Goal: Transaction & Acquisition: Purchase product/service

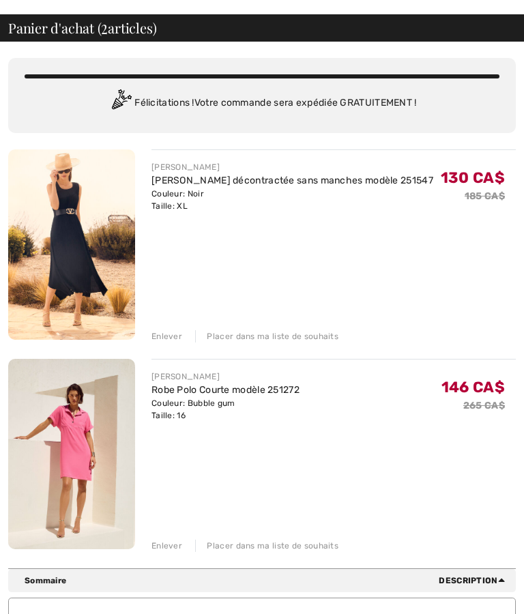
click at [171, 342] on div "Enlever" at bounding box center [166, 336] width 31 height 12
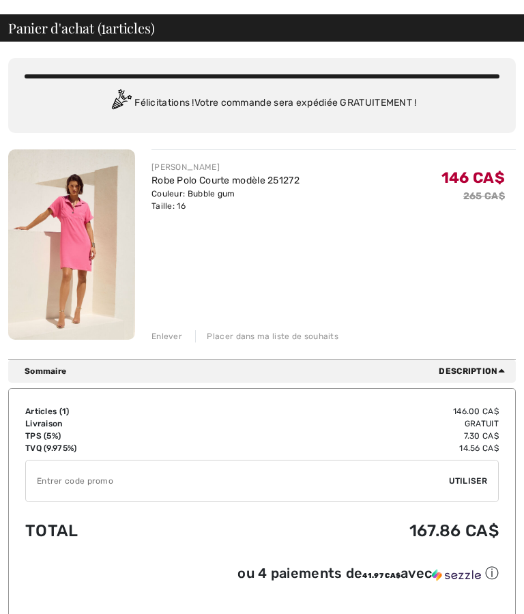
click at [175, 340] on div "Enlever" at bounding box center [166, 336] width 31 height 12
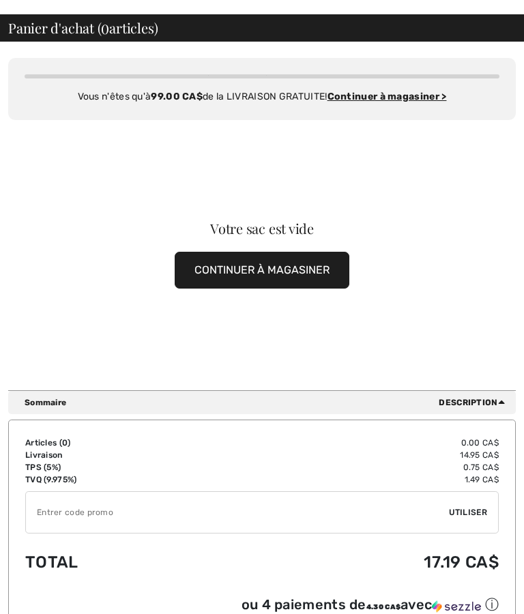
click at [280, 271] on button "CONTINUER À MAGASINER" at bounding box center [262, 270] width 175 height 37
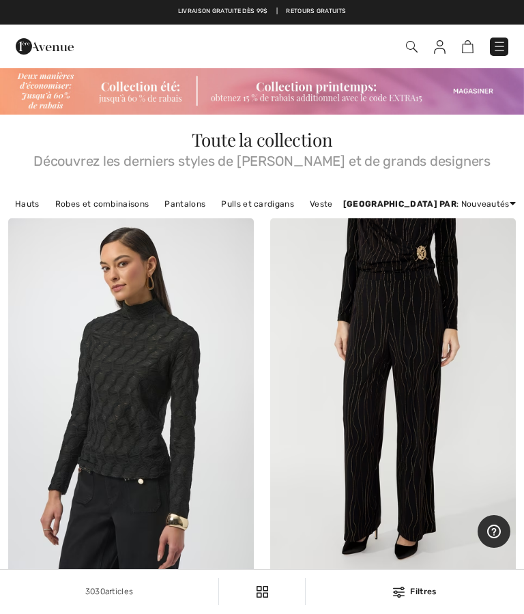
click at [498, 49] on img at bounding box center [499, 47] width 14 height 14
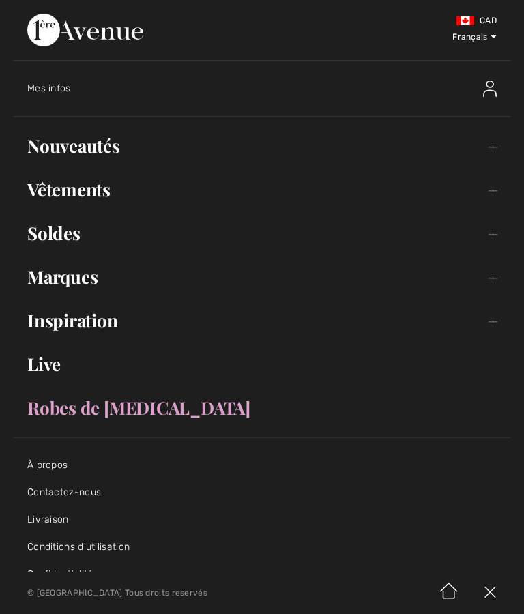
click at [80, 241] on link "Soldes Toggle submenu" at bounding box center [262, 233] width 497 height 30
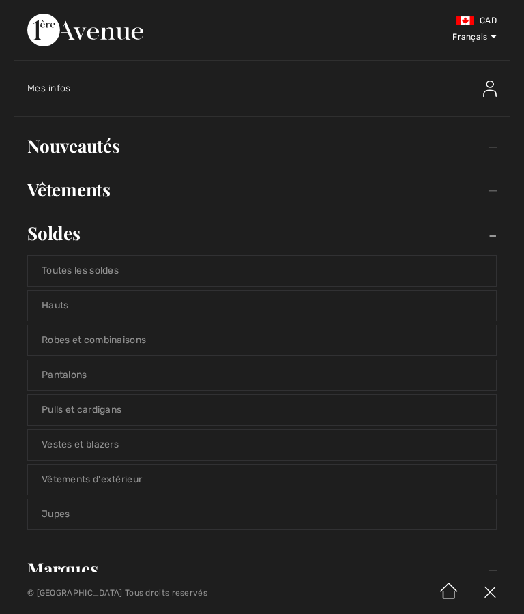
click at [102, 312] on link "Hauts" at bounding box center [262, 306] width 468 height 30
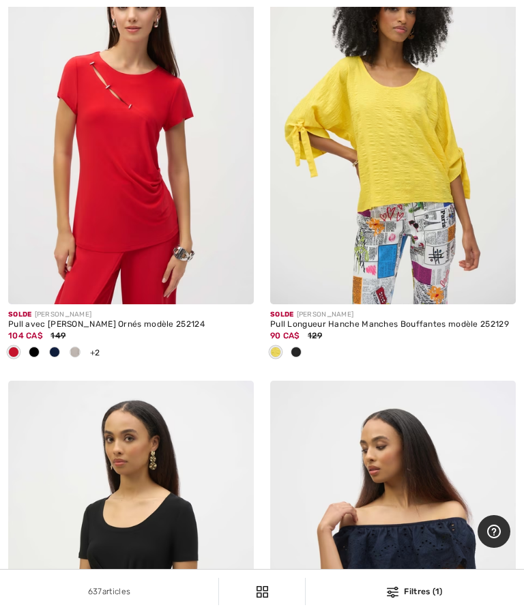
scroll to position [4228, 0]
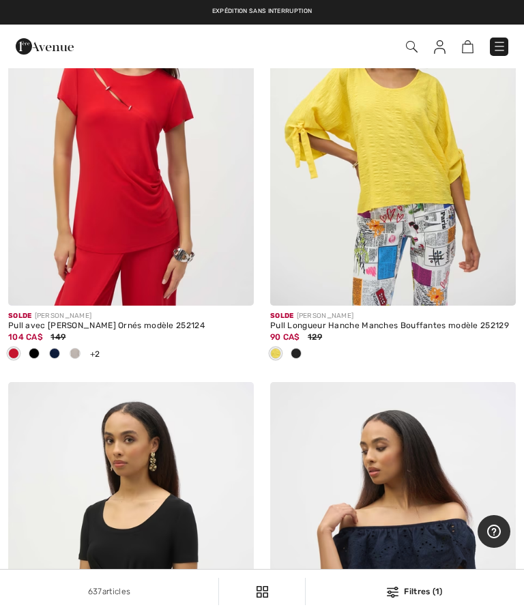
click at [10, 613] on div "637 articles Filtres (1) ✖ Dégager Voir les resultats 637" at bounding box center [262, 592] width 524 height 44
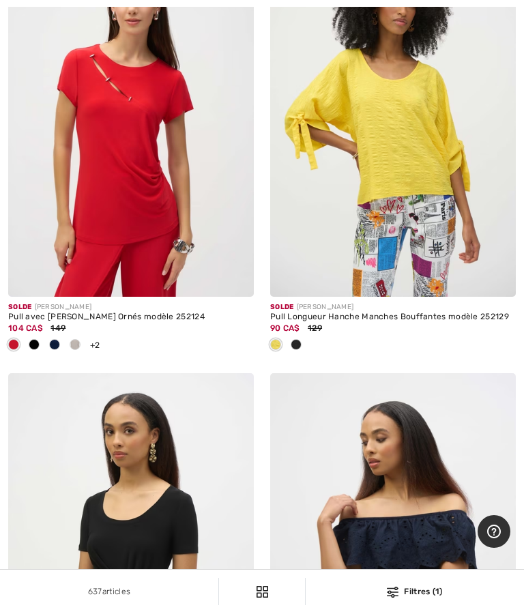
scroll to position [4351, 0]
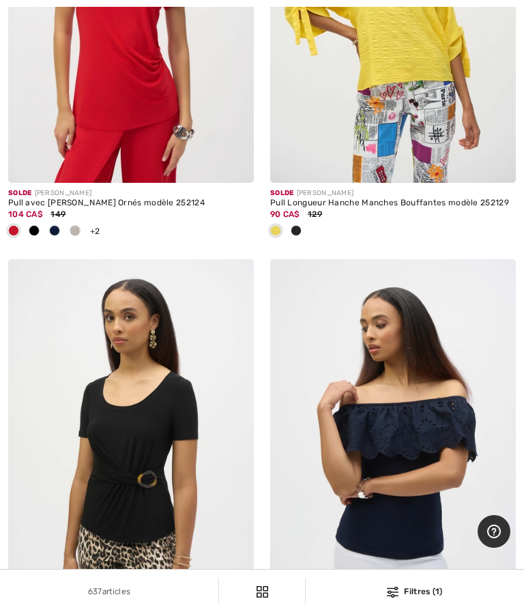
click at [53, 613] on div "637 articles Filtres (1) ✖ Dégager Voir les resultats 637" at bounding box center [262, 592] width 524 height 44
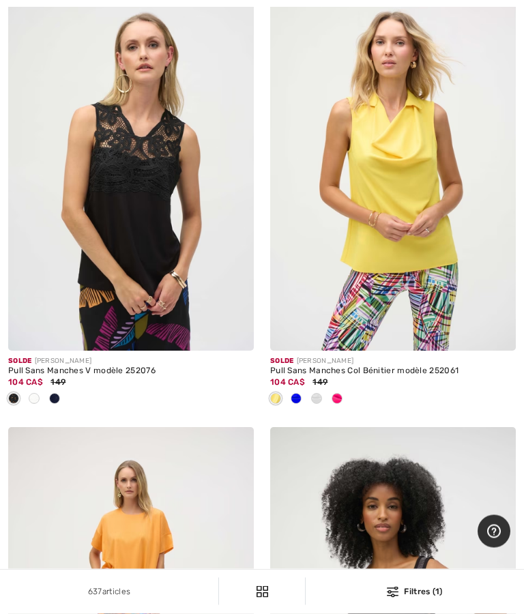
scroll to position [5606, 0]
click at [405, 233] on img at bounding box center [393, 166] width 246 height 368
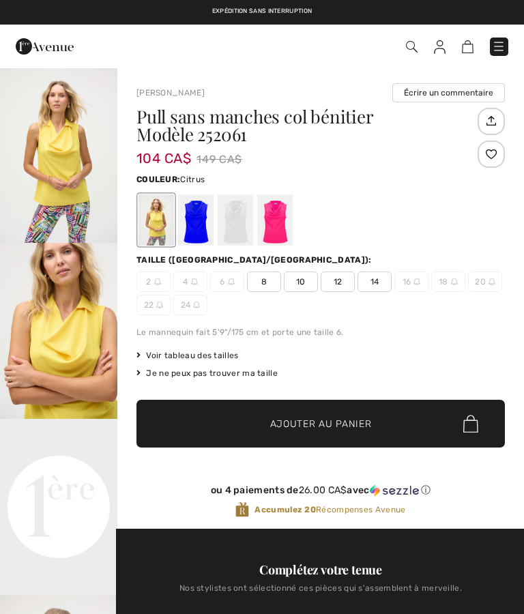
click at [79, 174] on img "1 / 5" at bounding box center [58, 155] width 117 height 176
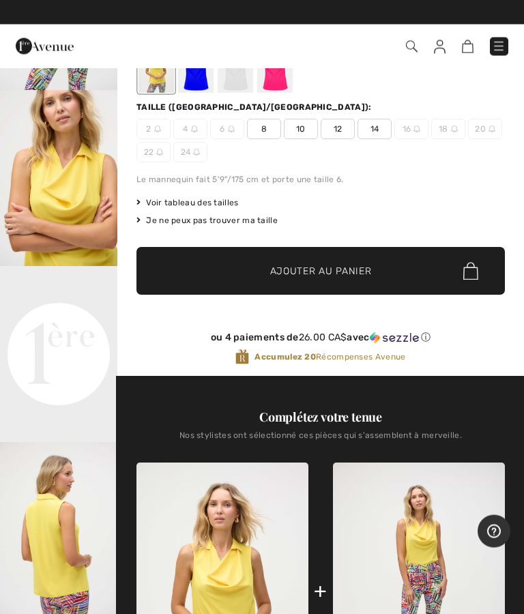
scroll to position [153, 0]
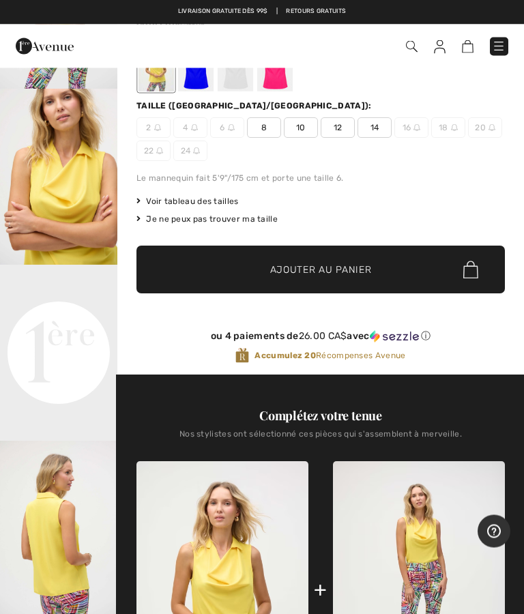
click at [222, 201] on span "Voir tableau des tailles" at bounding box center [187, 202] width 102 height 12
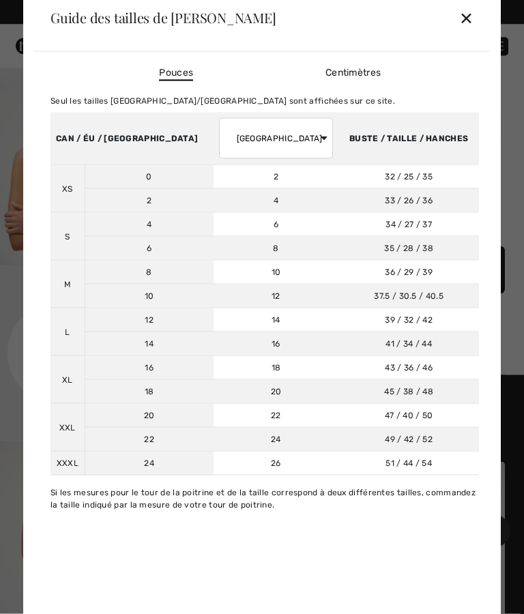
scroll to position [154, 0]
click at [465, 32] on div "✕" at bounding box center [466, 17] width 14 height 29
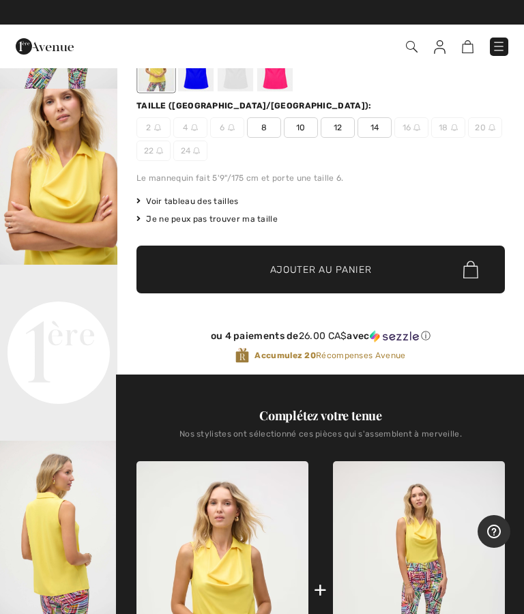
click at [0, 185] on html "Nous respectons votre vie privée. Nous utilisons des cookies pour améliorer vot…" at bounding box center [262, 153] width 524 height 614
click at [455, 432] on div "Nos stylistes ont sélectionné ces pièces qui s'assemblent à merveille." at bounding box center [320, 439] width 368 height 20
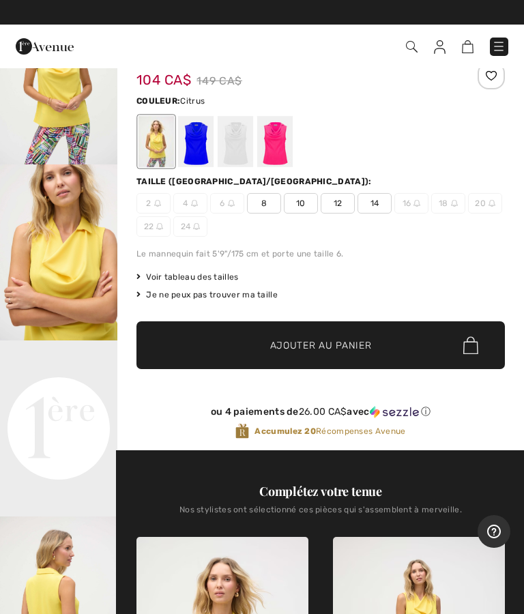
scroll to position [74, 0]
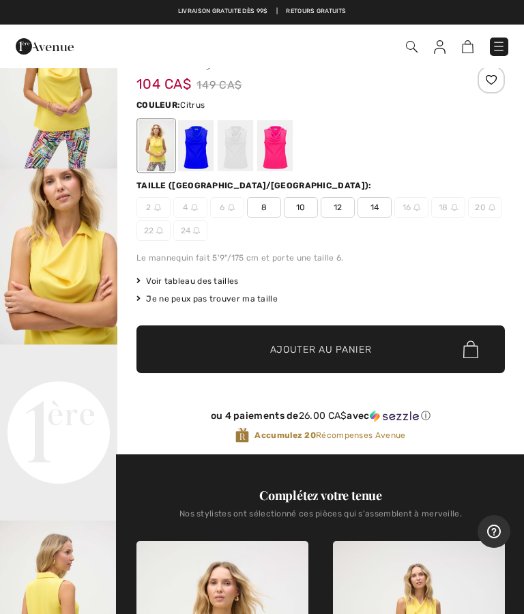
click at [199, 153] on div at bounding box center [195, 145] width 35 height 51
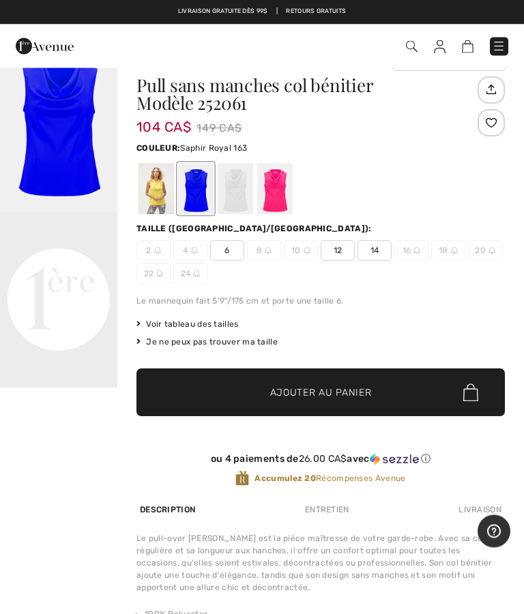
scroll to position [0, 0]
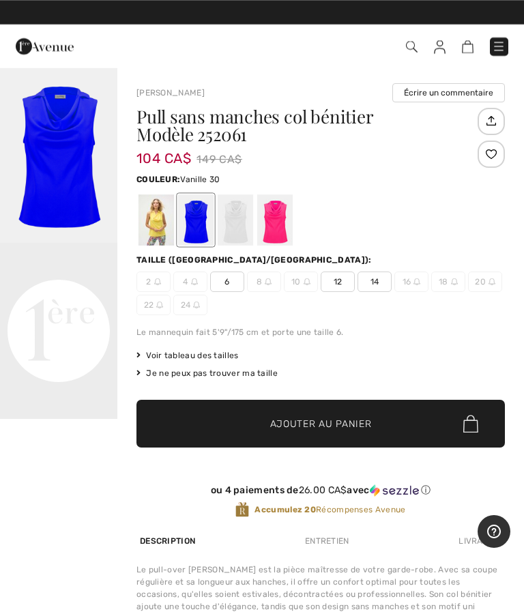
click at [238, 230] on div at bounding box center [235, 219] width 35 height 51
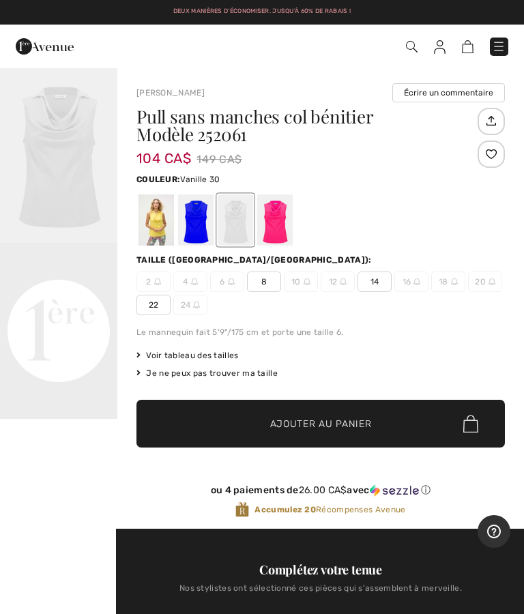
click at [237, 230] on div at bounding box center [235, 219] width 35 height 51
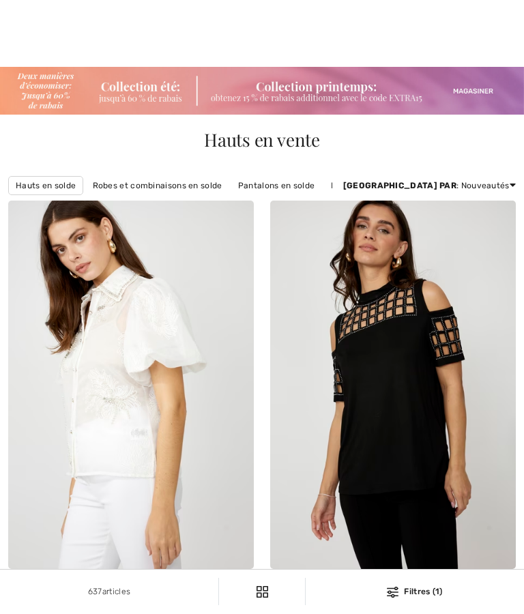
checkbox input "true"
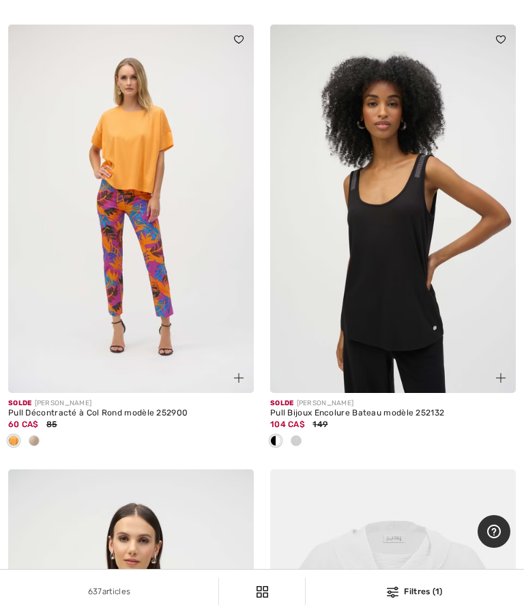
scroll to position [5993, 0]
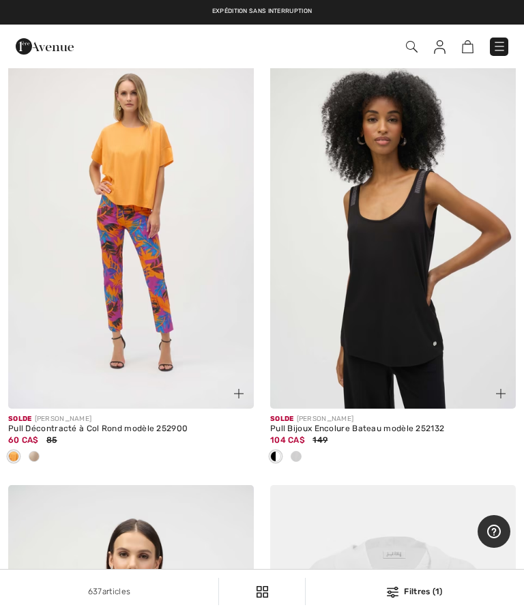
click at [160, 231] on img at bounding box center [131, 224] width 246 height 368
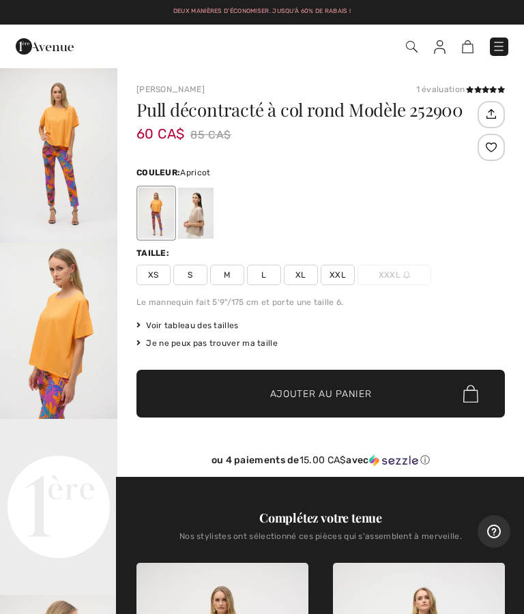
click at [518, 158] on div "Joseph Ribkoff 1 évaluation 1 évaluation Pull décontracté à col rond Modèle 252…" at bounding box center [320, 608] width 407 height 1083
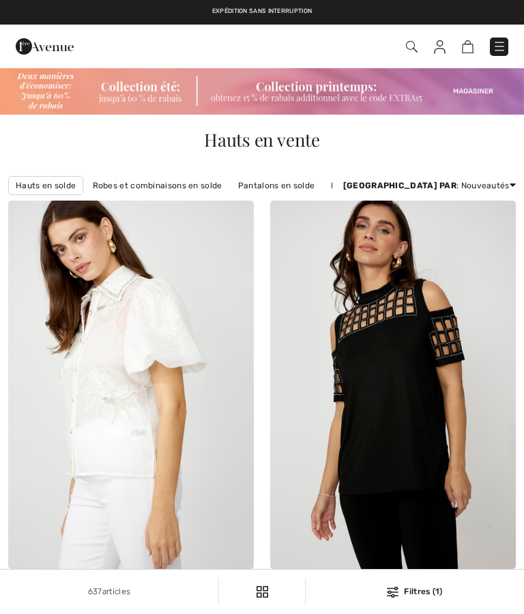
checkbox input "true"
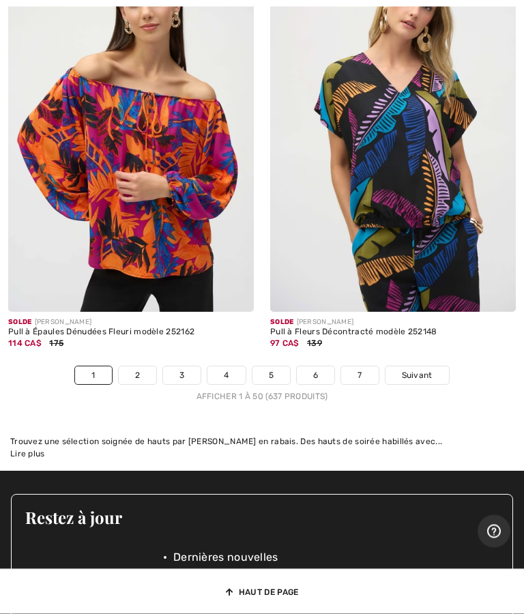
scroll to position [11113, 0]
click at [139, 366] on link "2" at bounding box center [138, 375] width 38 height 18
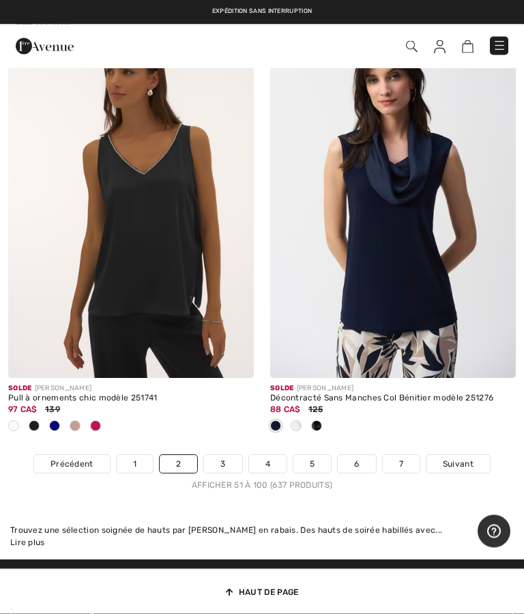
scroll to position [10978, 0]
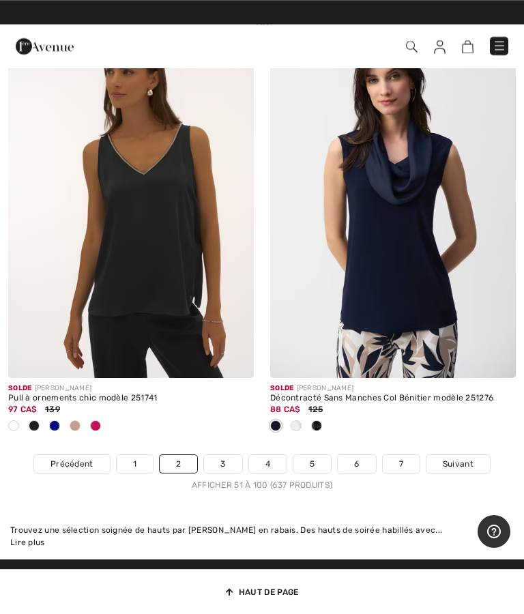
click at [409, 209] on img at bounding box center [393, 194] width 246 height 368
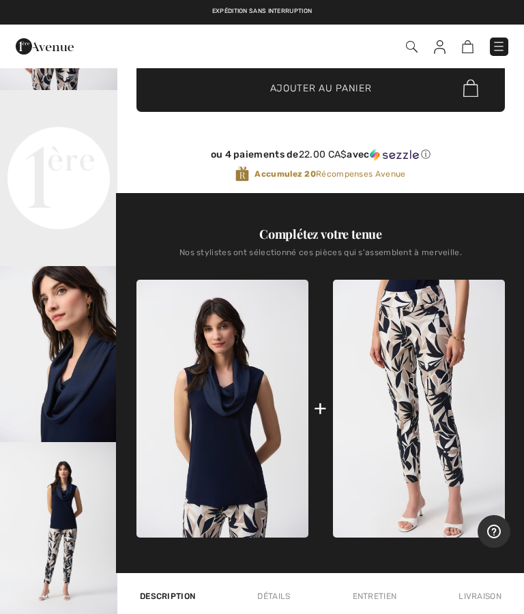
scroll to position [302, 0]
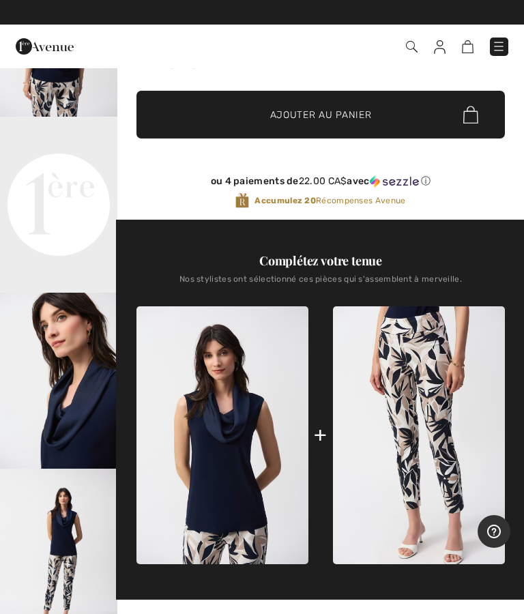
click at [82, 175] on video "Your browser does not support the video tag." at bounding box center [58, 146] width 117 height 59
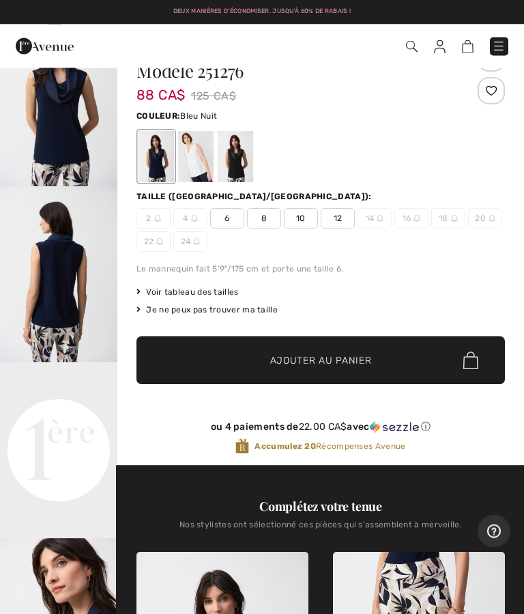
scroll to position [0, 0]
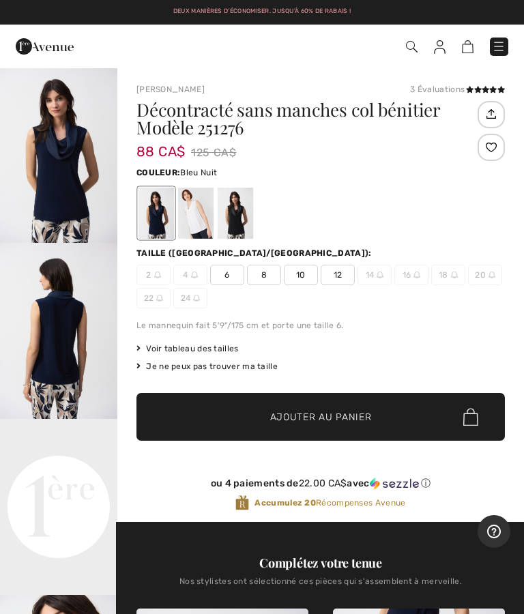
click at [389, 182] on div "Couleur: Bleu Nuit" at bounding box center [320, 203] width 368 height 76
click at [208, 217] on div at bounding box center [195, 213] width 35 height 51
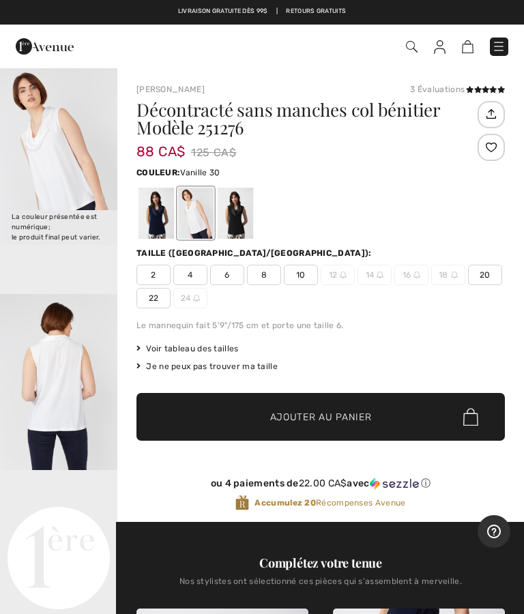
click at [475, 196] on div at bounding box center [320, 213] width 368 height 57
click at [246, 216] on div at bounding box center [235, 213] width 35 height 51
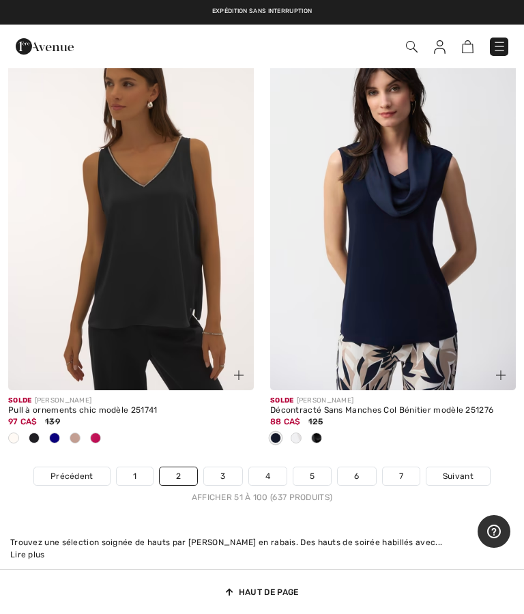
click at [228, 467] on link "3" at bounding box center [223, 476] width 38 height 18
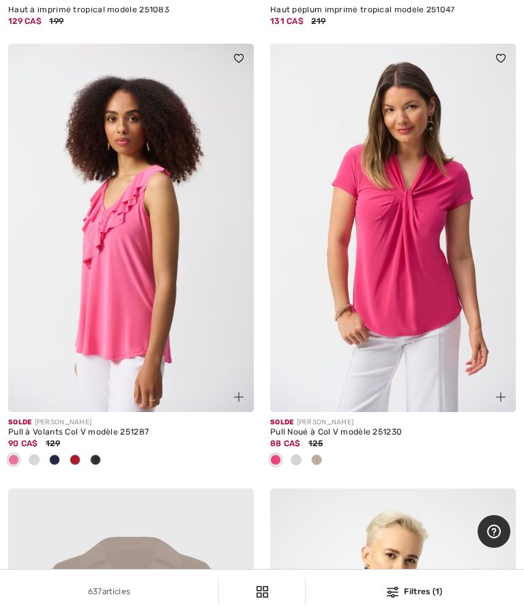
scroll to position [6800, 0]
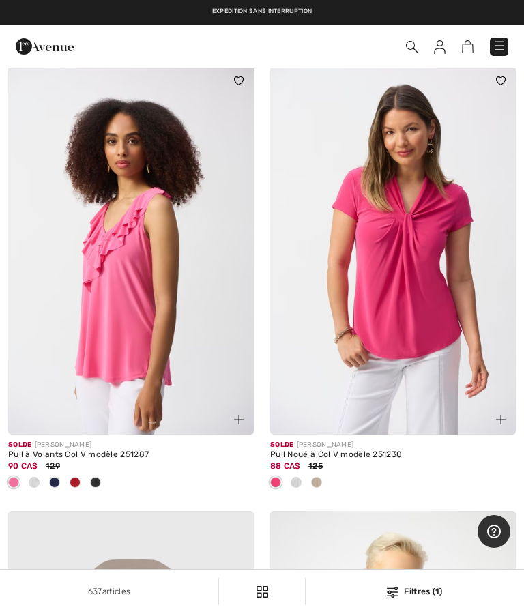
click at [435, 261] on img at bounding box center [393, 250] width 246 height 368
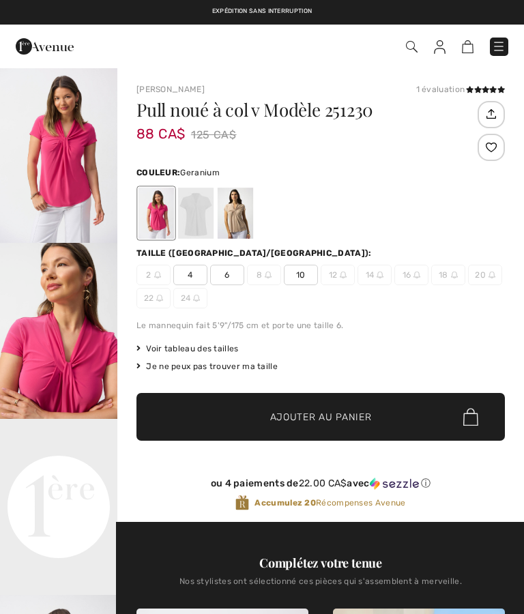
checkbox input "true"
click at [207, 217] on div at bounding box center [195, 213] width 35 height 51
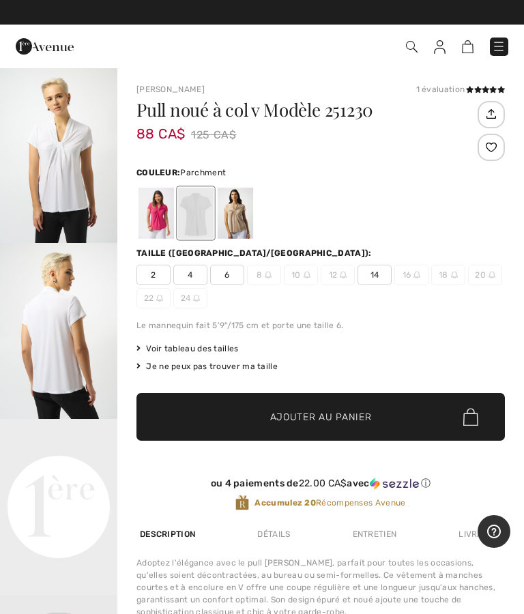
click at [246, 213] on div at bounding box center [235, 213] width 35 height 51
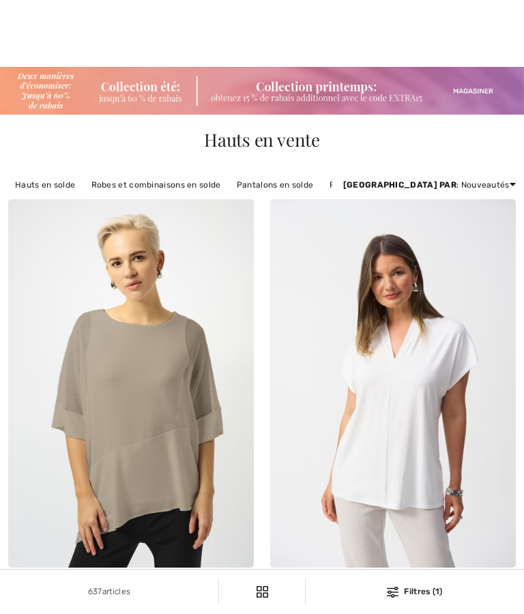
checkbox input "true"
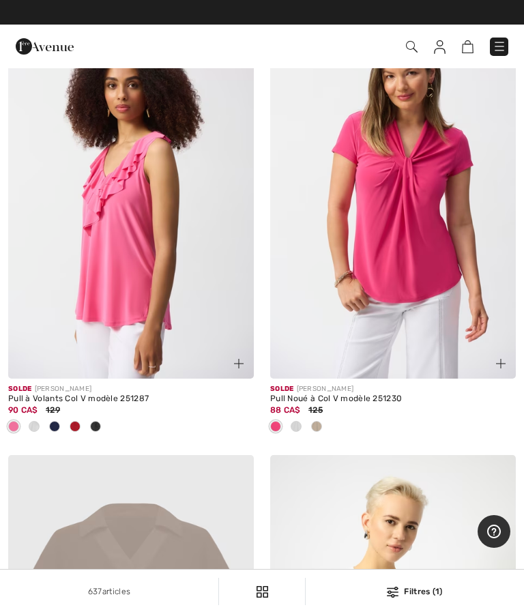
click at [141, 254] on img at bounding box center [131, 194] width 246 height 368
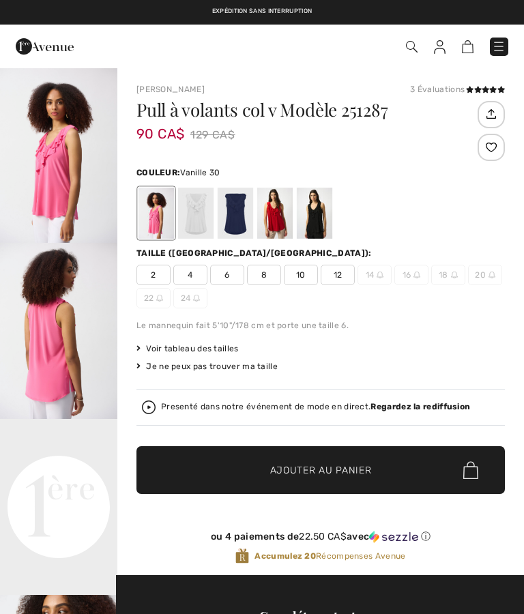
checkbox input "true"
click at [250, 220] on div at bounding box center [235, 213] width 35 height 51
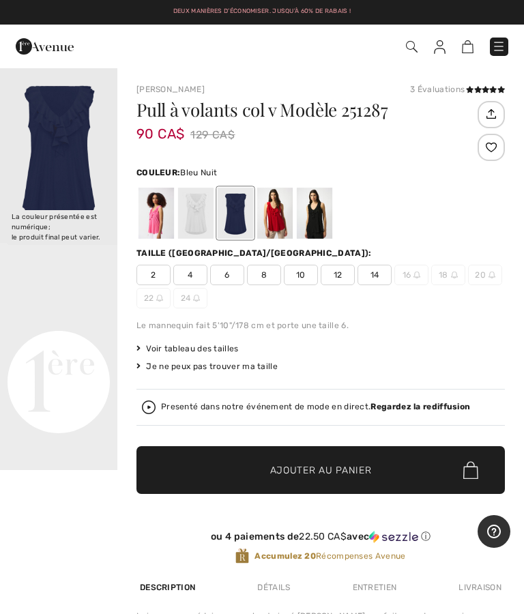
click at [452, 130] on div "90 CA$ 129 CA$" at bounding box center [305, 134] width 338 height 21
click at [203, 219] on div at bounding box center [195, 213] width 35 height 51
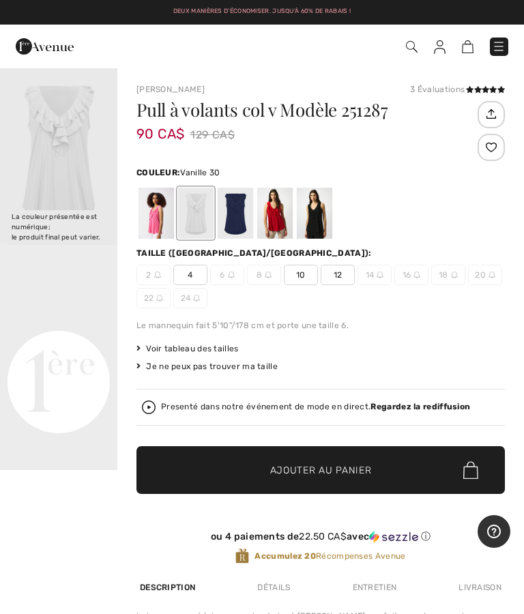
click at [196, 233] on div at bounding box center [195, 213] width 35 height 51
click at [289, 213] on div at bounding box center [274, 213] width 35 height 51
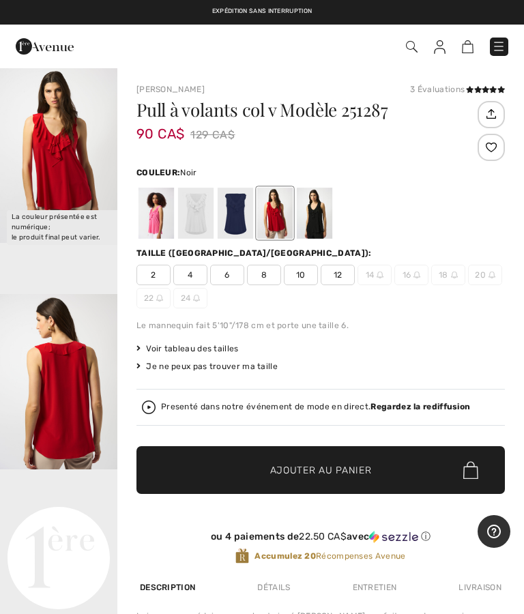
click at [329, 217] on div at bounding box center [314, 213] width 35 height 51
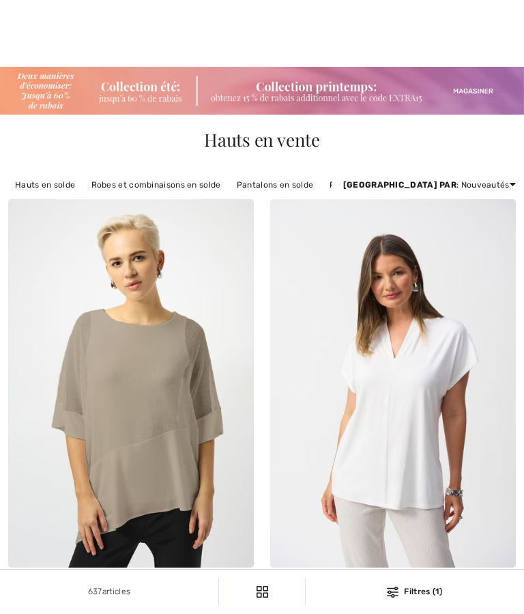
checkbox input "true"
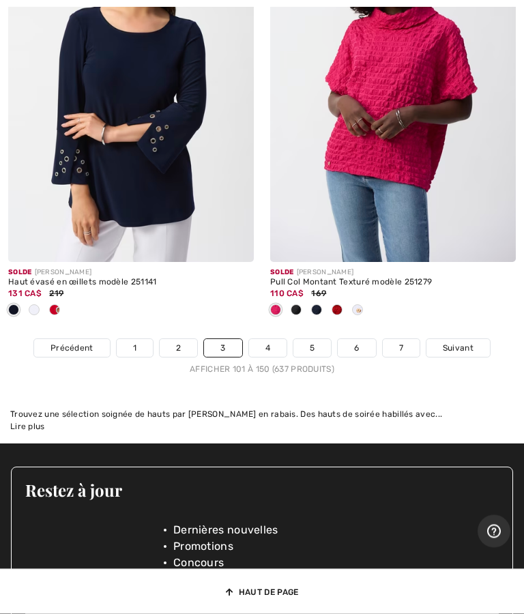
scroll to position [11129, 0]
click at [272, 340] on link "4" at bounding box center [268, 348] width 38 height 18
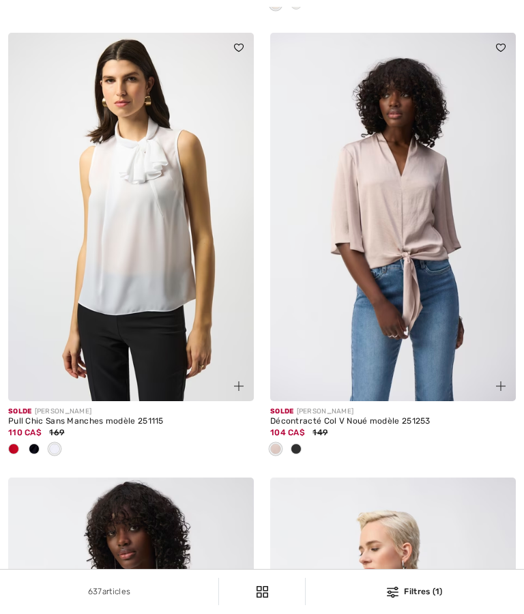
checkbox input "true"
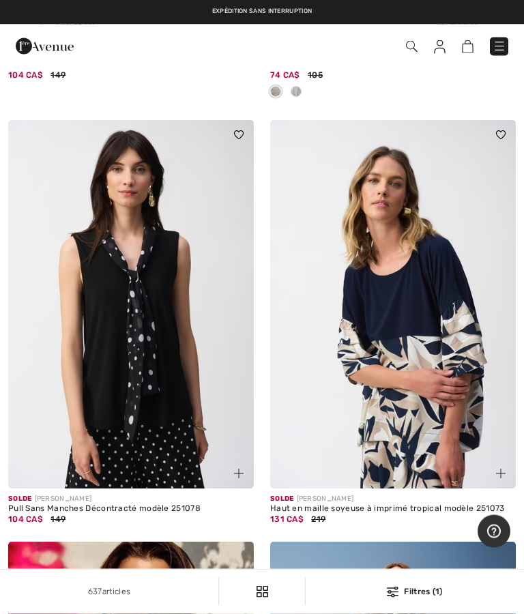
scroll to position [8591, 0]
click at [145, 316] on img at bounding box center [131, 304] width 246 height 368
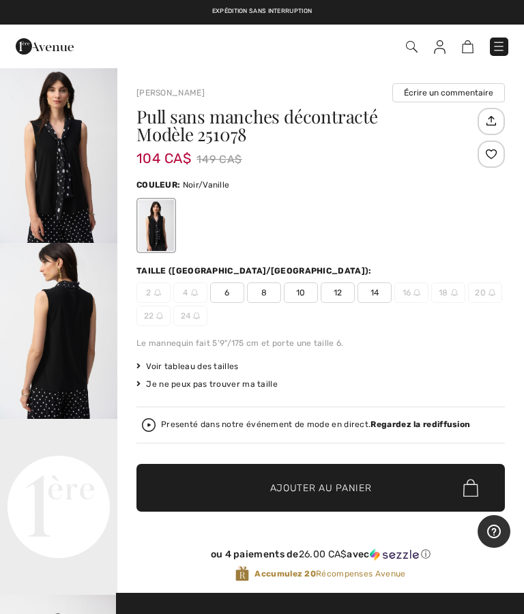
click at [85, 477] on video "Your browser does not support the video tag." at bounding box center [58, 448] width 117 height 59
click at [235, 361] on span "Voir tableau des tailles" at bounding box center [187, 366] width 102 height 12
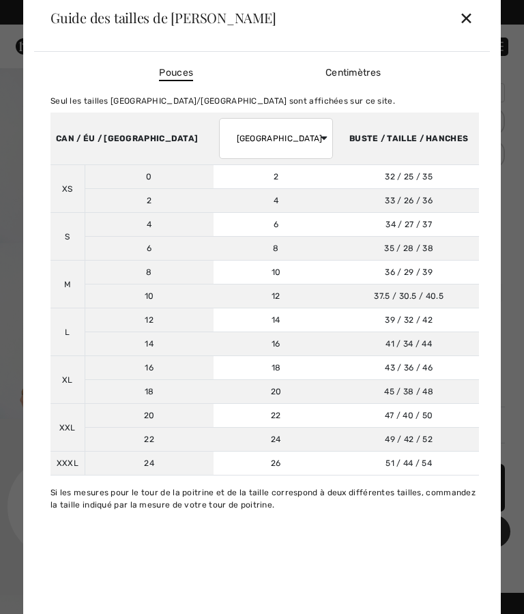
click at [473, 27] on div "✕" at bounding box center [466, 17] width 14 height 29
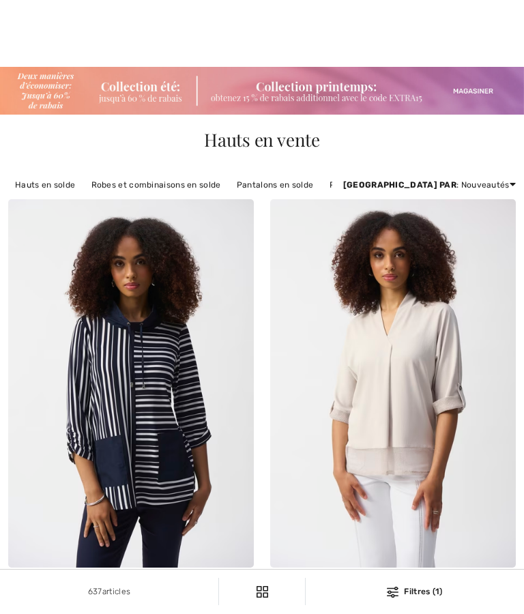
checkbox input "true"
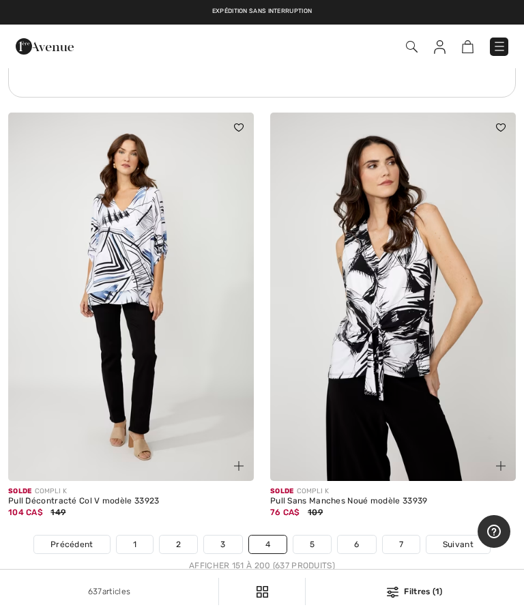
scroll to position [10842, 0]
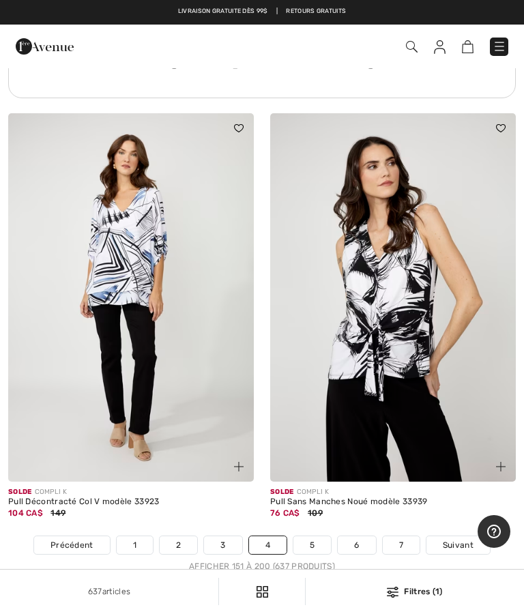
click at [417, 318] on img at bounding box center [393, 297] width 246 height 368
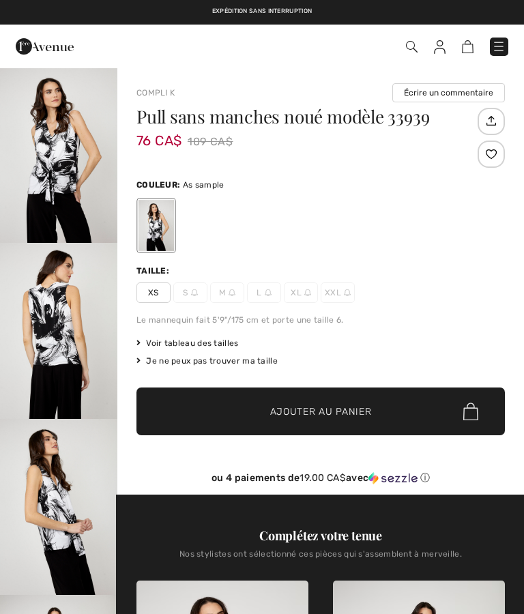
checkbox input "true"
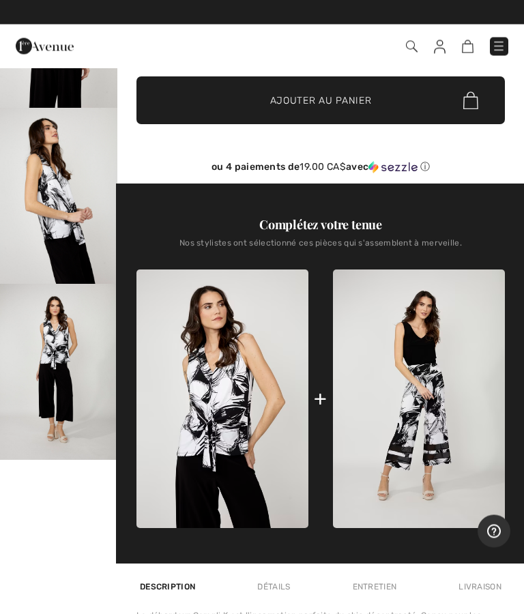
scroll to position [311, 0]
click at [91, 366] on img "4 / 4" at bounding box center [58, 372] width 117 height 176
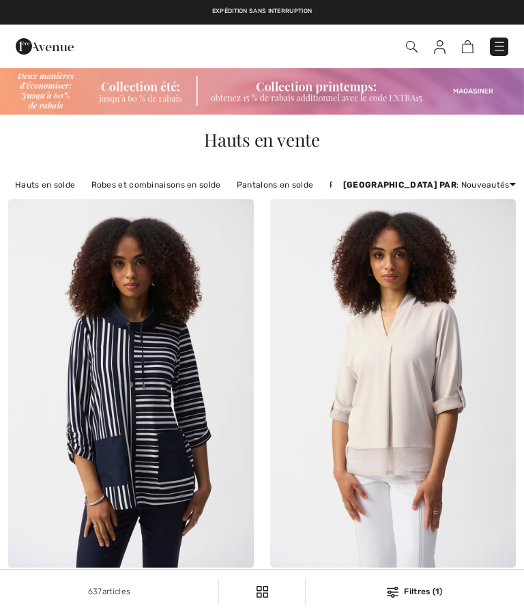
scroll to position [10842, 0]
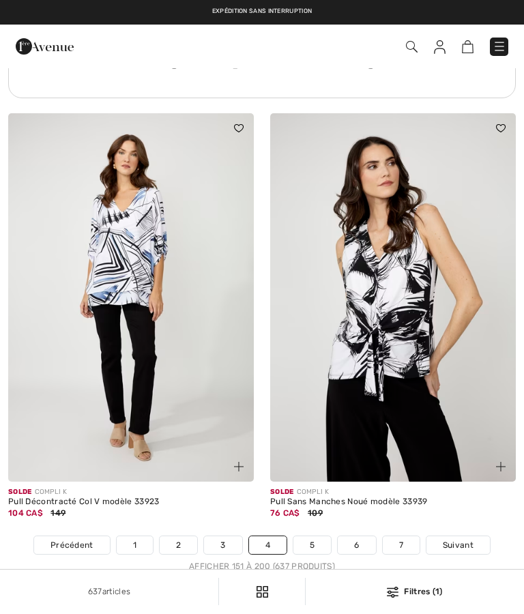
checkbox input "true"
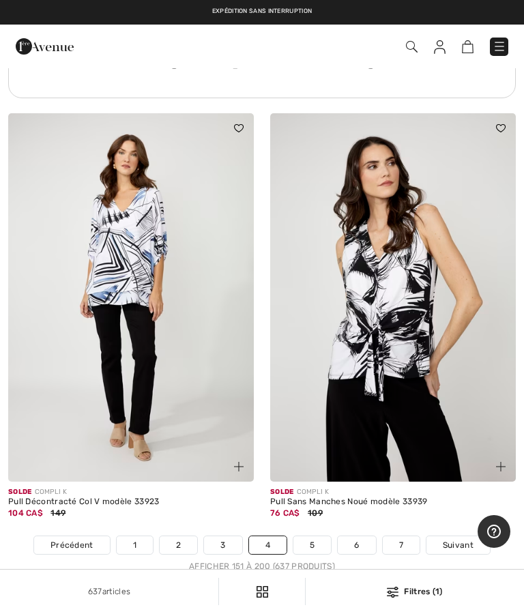
click at [317, 537] on link "5" at bounding box center [312, 545] width 38 height 18
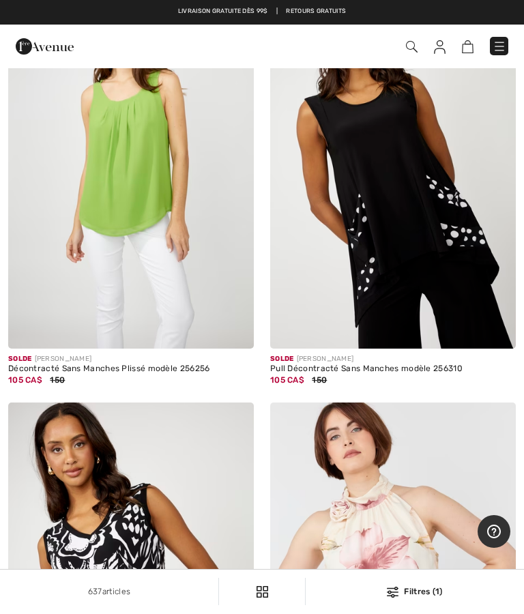
scroll to position [1087, 0]
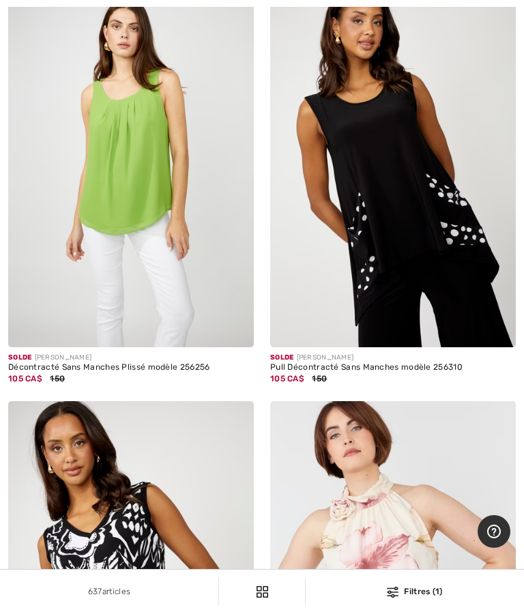
click at [446, 241] on img at bounding box center [393, 163] width 246 height 368
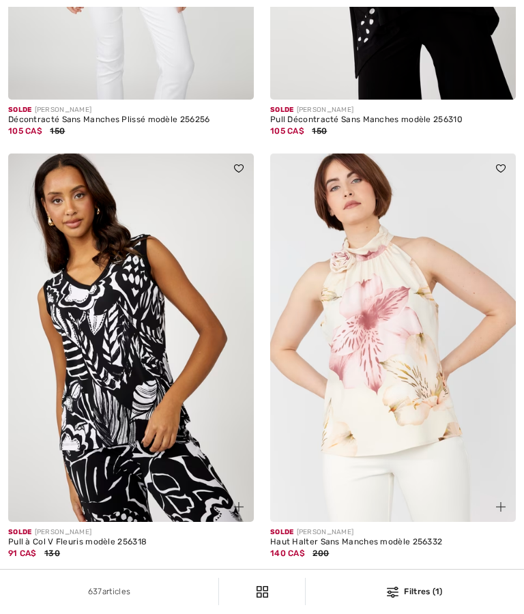
checkbox input "true"
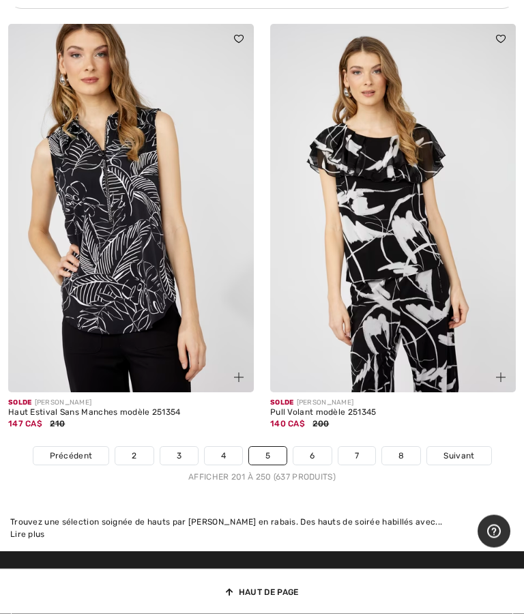
scroll to position [10819, 0]
click at [321, 447] on link "6" at bounding box center [312, 456] width 38 height 18
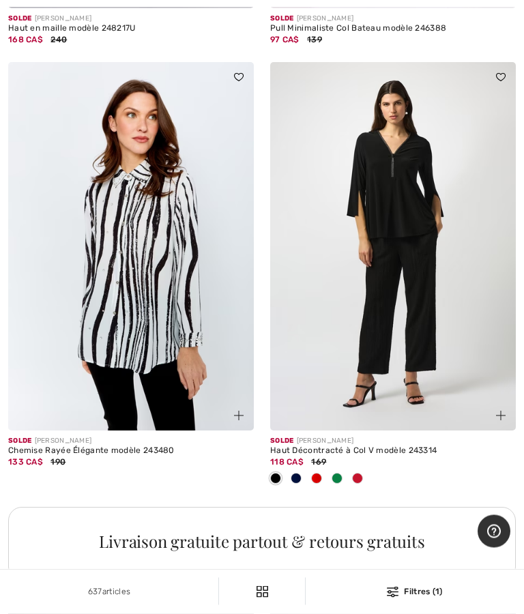
scroll to position [4959, 0]
click at [426, 282] on img at bounding box center [393, 246] width 246 height 368
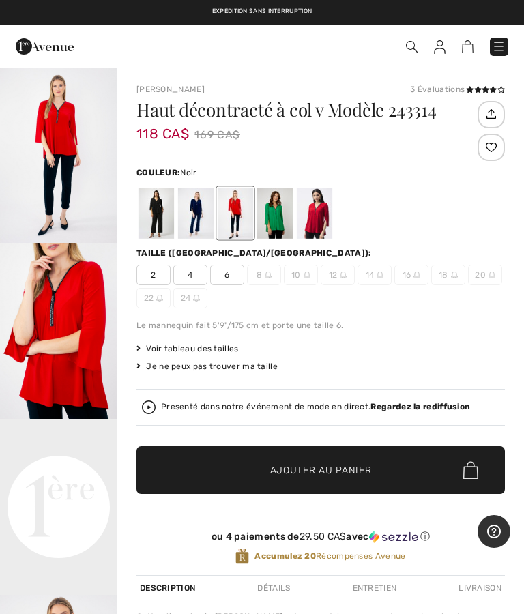
click at [157, 224] on div at bounding box center [155, 213] width 35 height 51
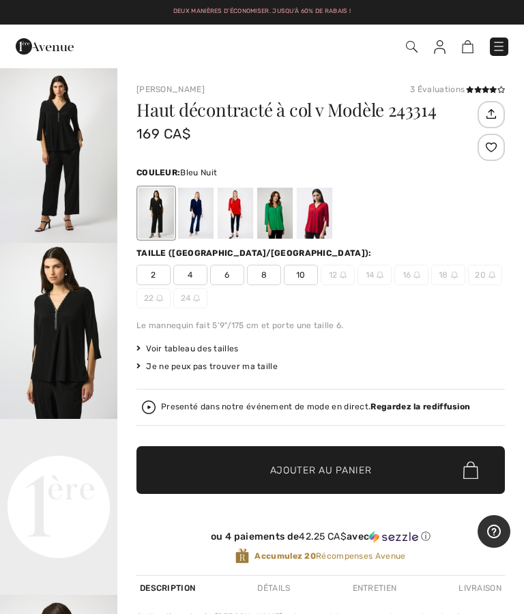
click at [203, 216] on div at bounding box center [195, 213] width 35 height 51
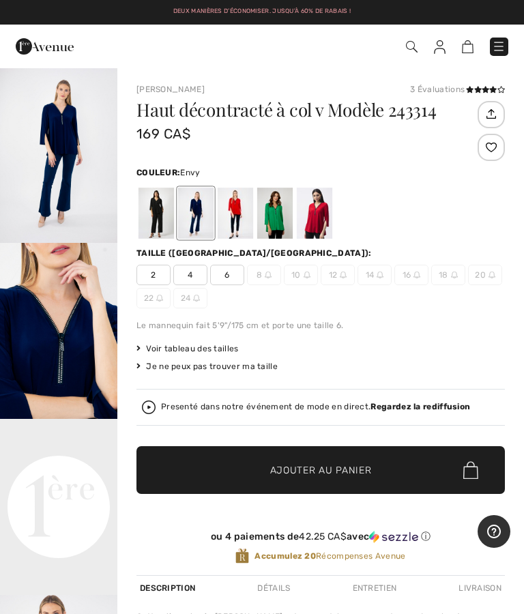
click at [286, 213] on div at bounding box center [274, 213] width 35 height 51
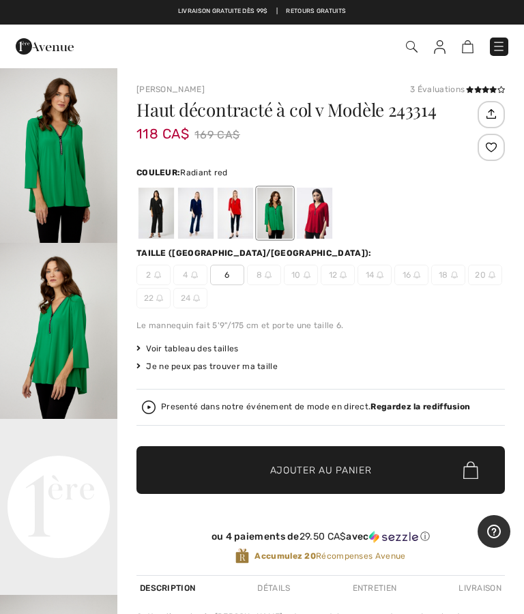
click at [329, 219] on div at bounding box center [314, 213] width 35 height 51
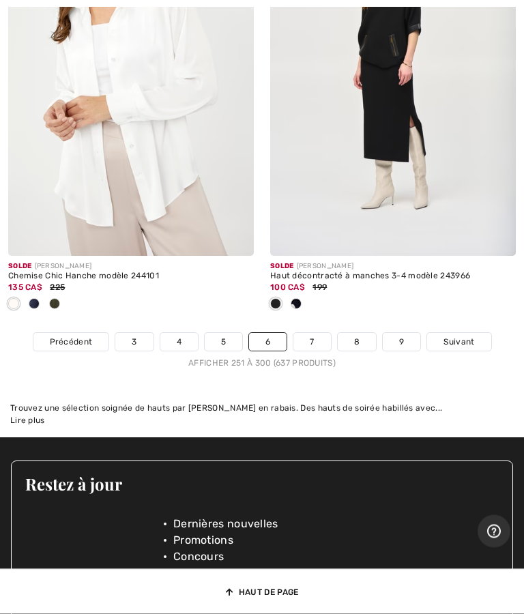
scroll to position [10955, 0]
click at [314, 333] on link "7" at bounding box center [311, 342] width 37 height 18
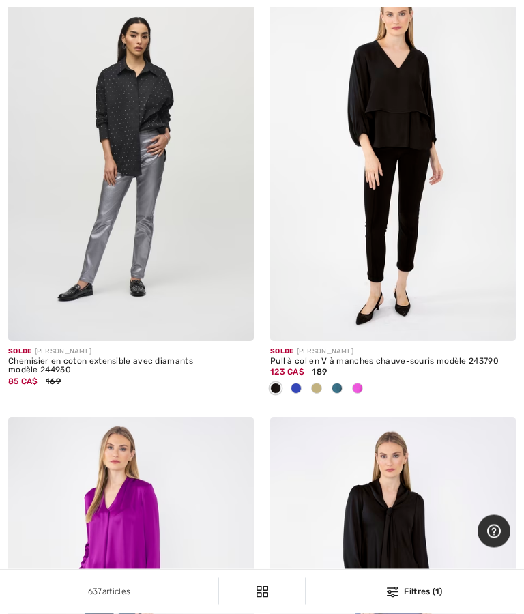
scroll to position [5668, 0]
